Goal: Find specific fact: Find specific fact

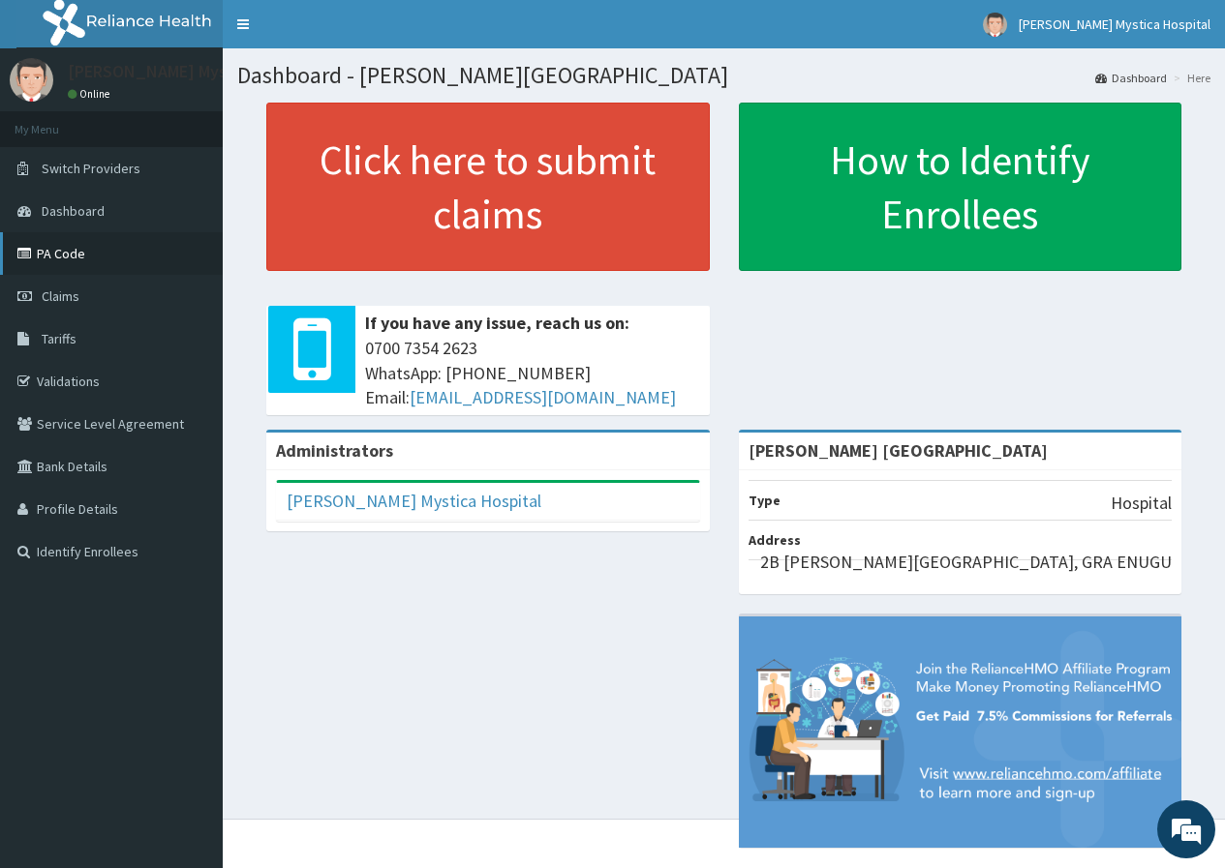
click at [73, 255] on link "PA Code" at bounding box center [111, 253] width 223 height 43
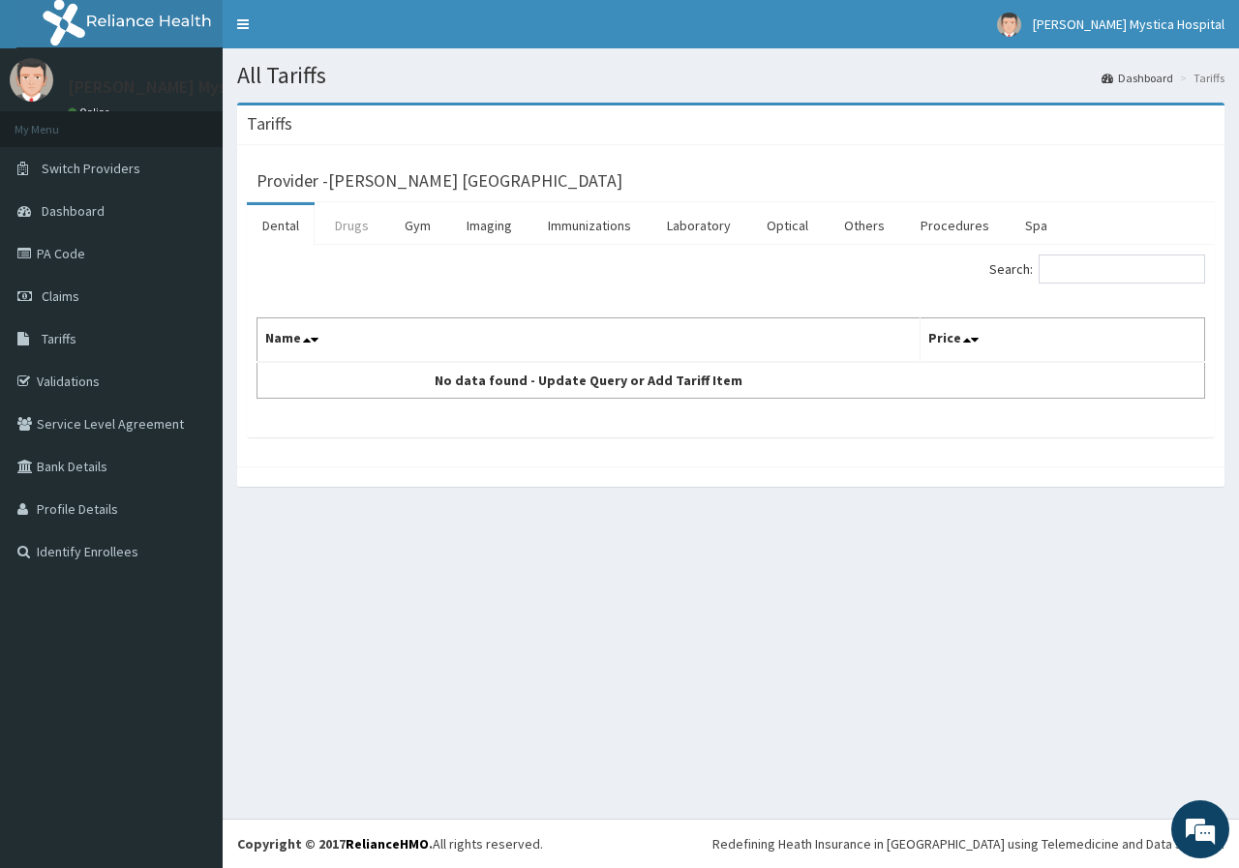
click at [351, 234] on link "Drugs" at bounding box center [351, 225] width 65 height 41
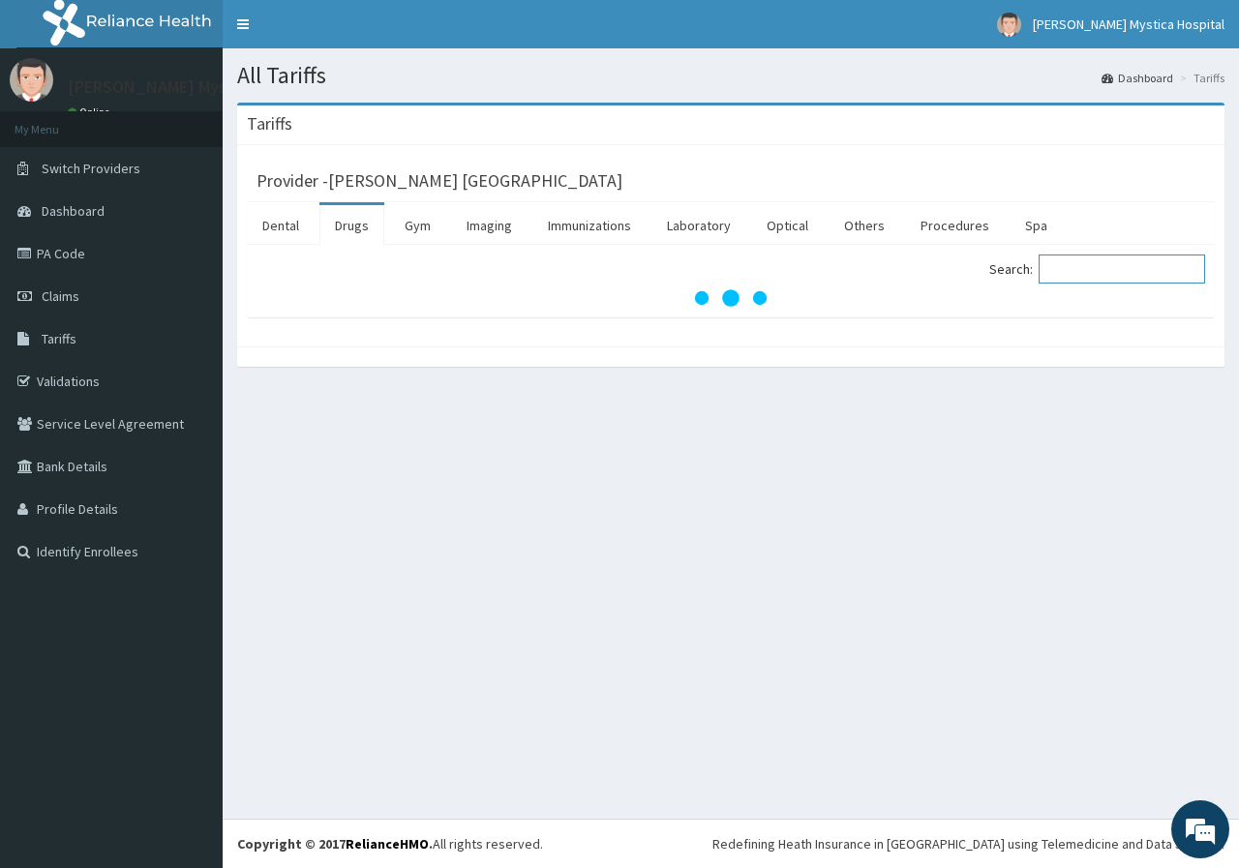
click at [1112, 272] on input "Search:" at bounding box center [1122, 269] width 167 height 29
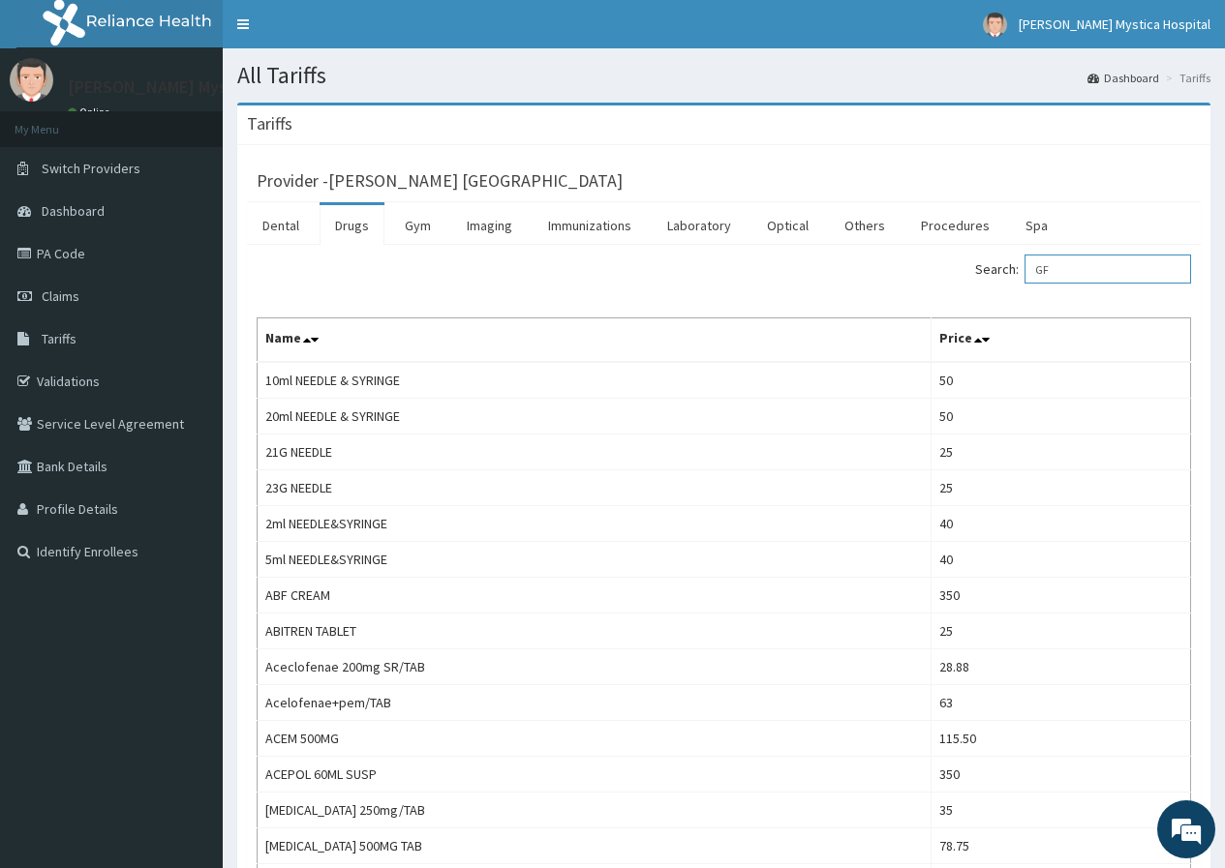
type input "G"
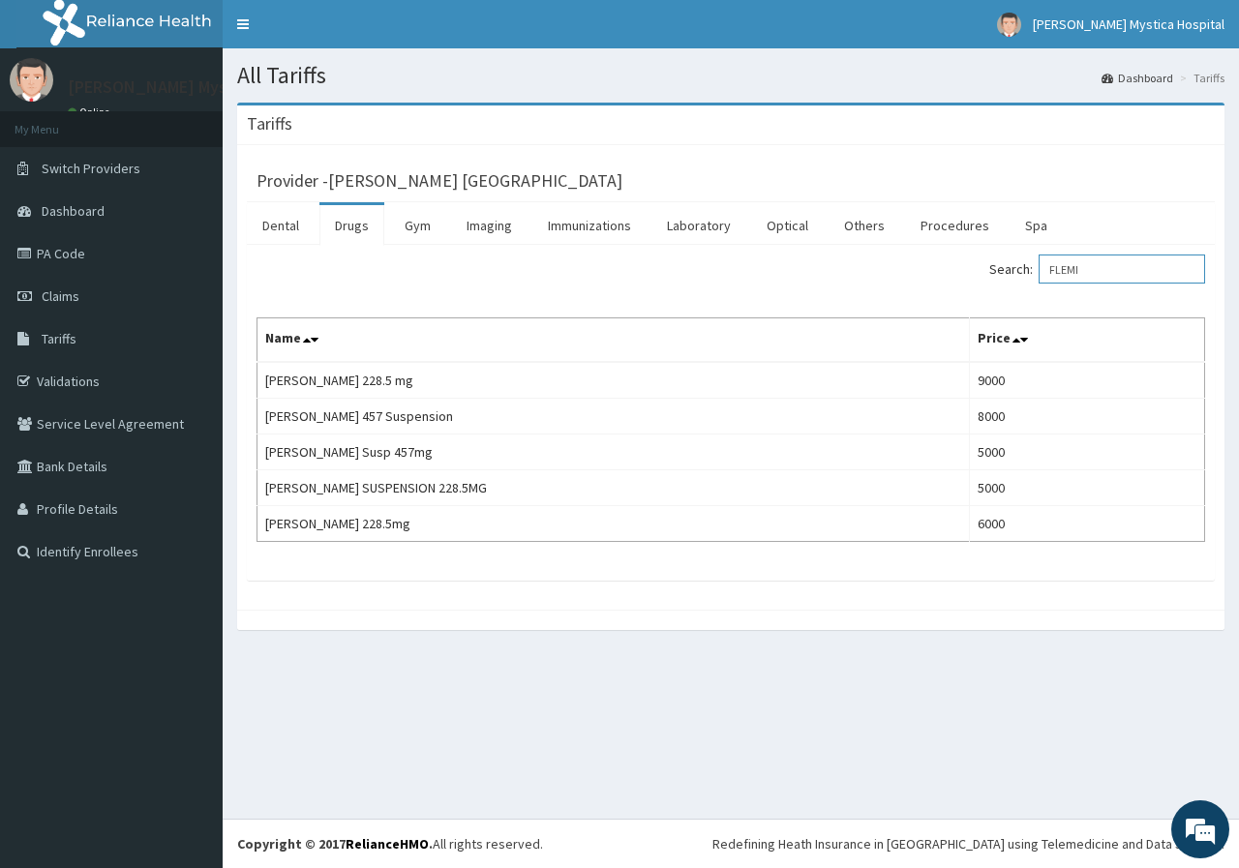
type input "FLEMI"
click at [71, 255] on link "PA Code" at bounding box center [111, 253] width 223 height 43
